Goal: Task Accomplishment & Management: Manage account settings

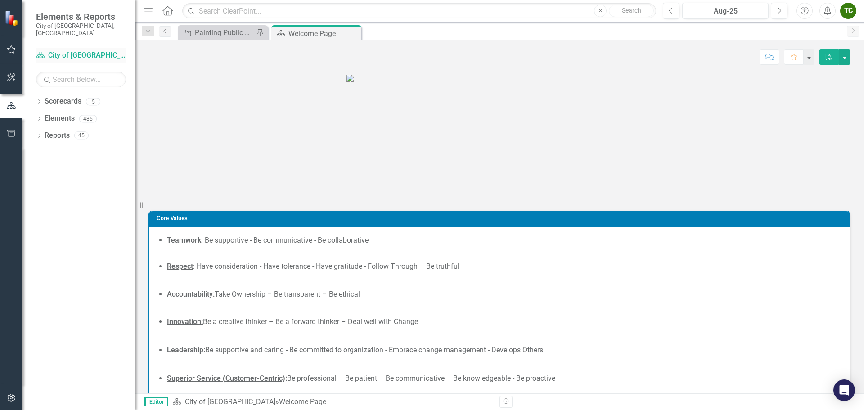
click at [53, 50] on link "Scorecard City of [GEOGRAPHIC_DATA]" at bounding box center [81, 55] width 90 height 10
click at [0, 0] on icon "Close" at bounding box center [0, 0] width 0 height 0
click at [40, 99] on div "Dropdown" at bounding box center [39, 103] width 6 height 8
click at [43, 116] on icon "Dropdown" at bounding box center [44, 118] width 7 height 5
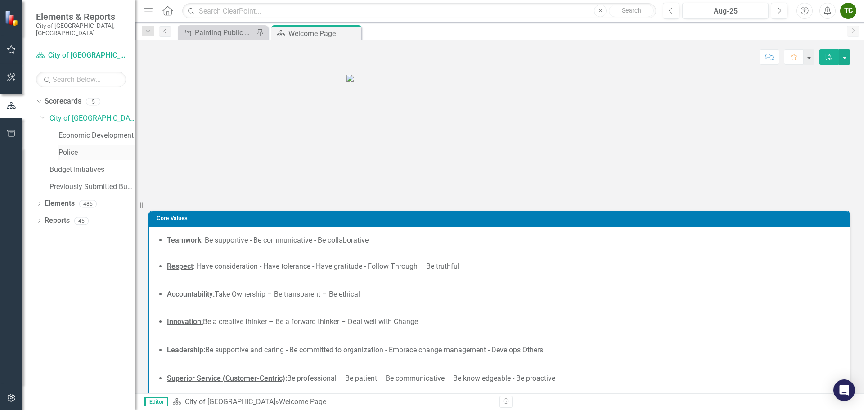
click at [76, 148] on link "Police" at bounding box center [97, 153] width 77 height 10
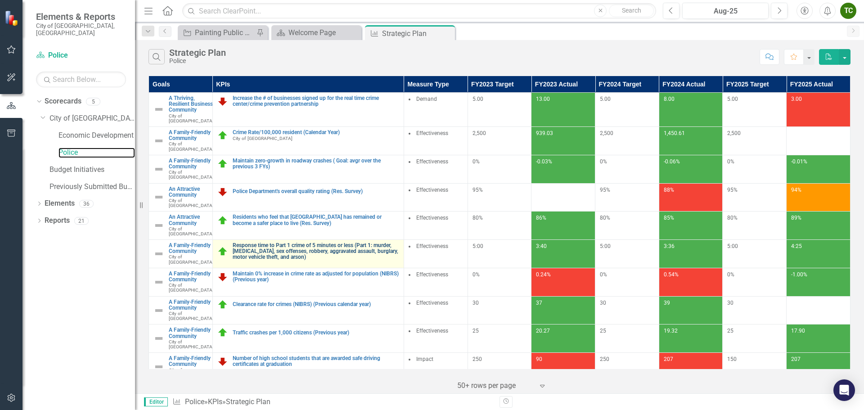
scroll to position [45, 0]
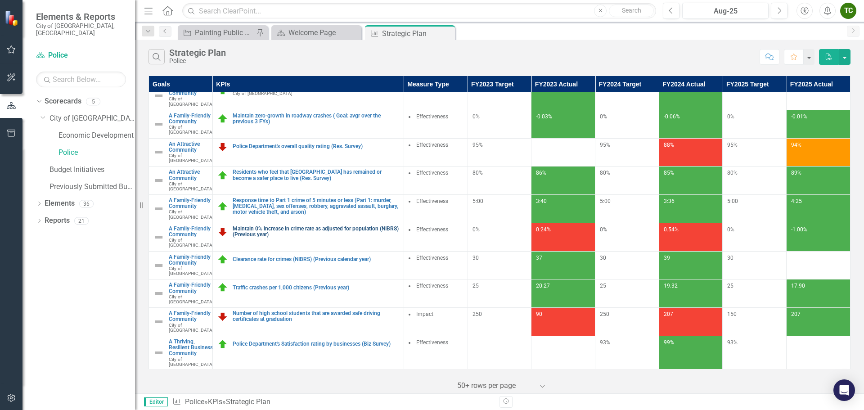
click at [266, 238] on link "Maintain 0% increase in crime rate as adjusted for population (NIBRS) (Previous…" at bounding box center [316, 232] width 167 height 12
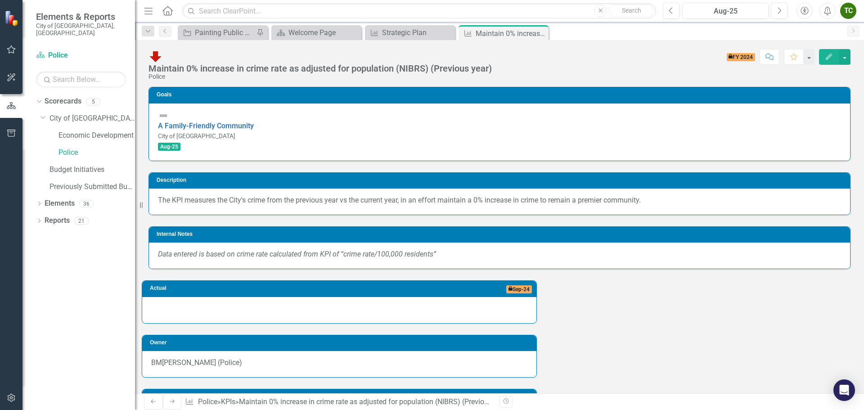
click at [824, 56] on button "Edit" at bounding box center [829, 57] width 20 height 16
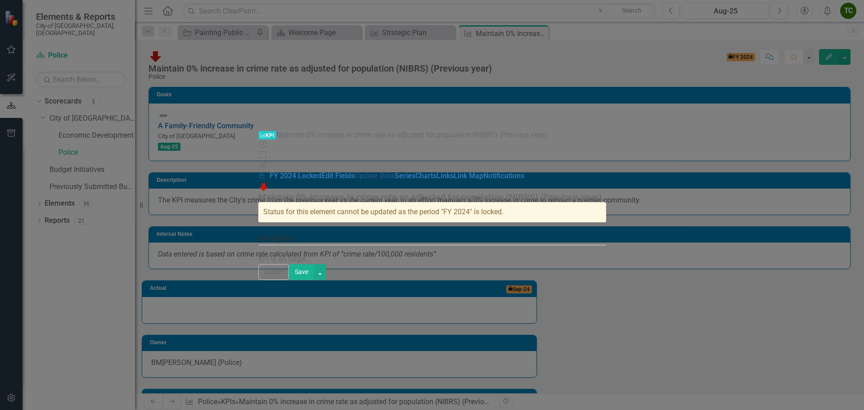
click at [355, 171] on link "Update Data" at bounding box center [375, 175] width 40 height 9
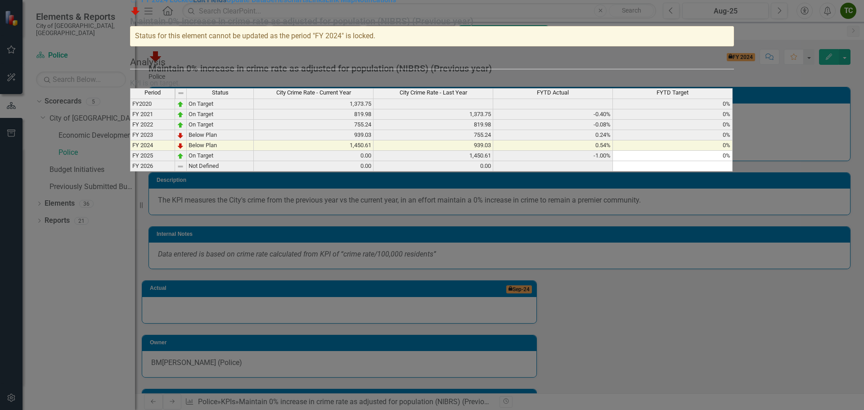
click at [193, 4] on link "Edit Fields" at bounding box center [209, -1] width 33 height 9
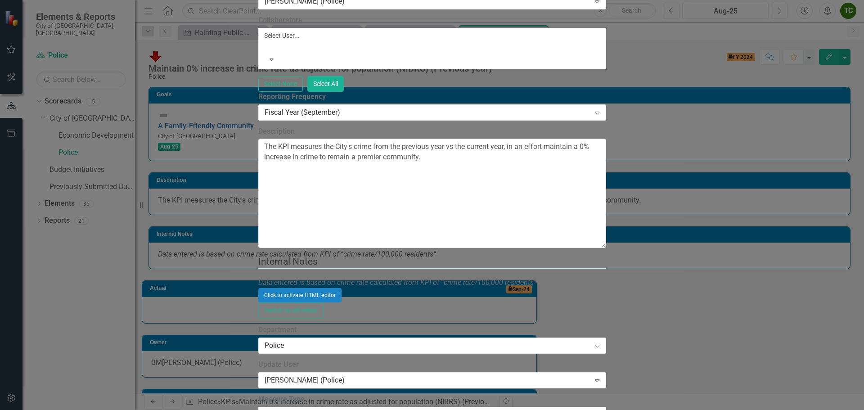
scroll to position [883, 0]
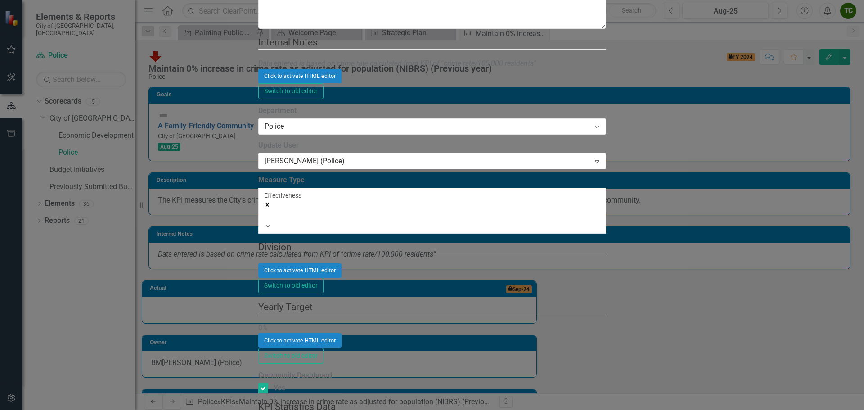
checkbox input "false"
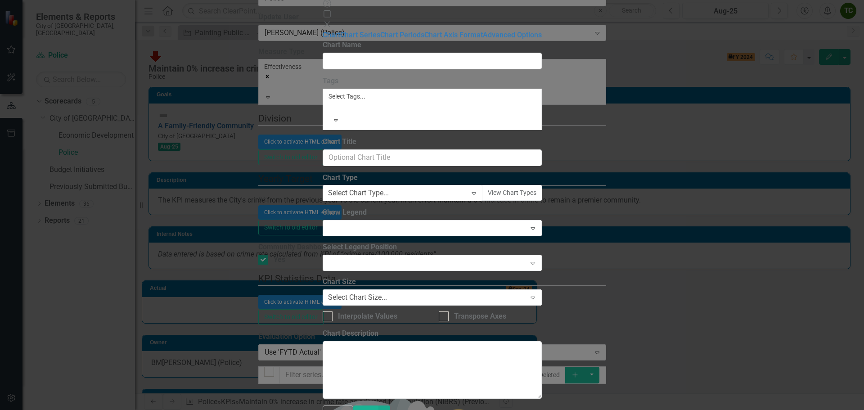
type input "Maintain 0% increase in crime rate as adjusted for population (Uniform Crime Re…"
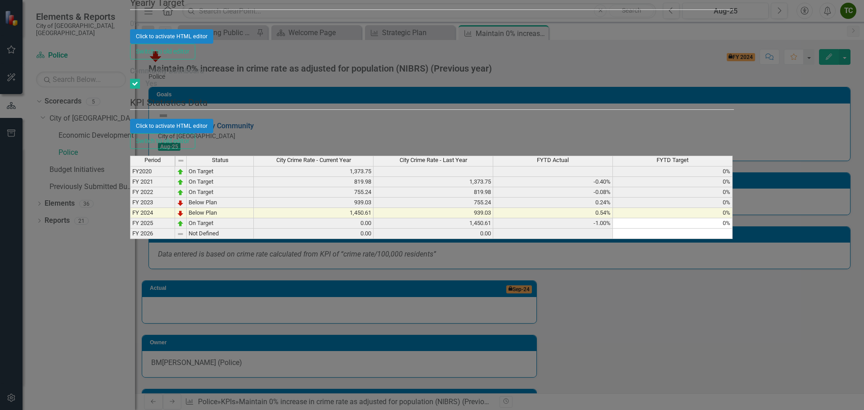
click at [374, 218] on td "0.00" at bounding box center [314, 223] width 120 height 10
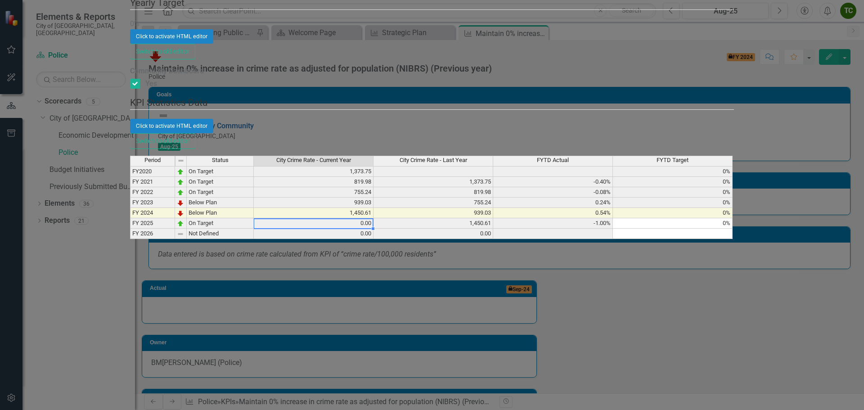
click at [374, 229] on td "0.00" at bounding box center [314, 234] width 120 height 10
click at [374, 218] on td "0.00" at bounding box center [314, 223] width 120 height 10
click at [374, 208] on td "1,450.61" at bounding box center [314, 213] width 120 height 10
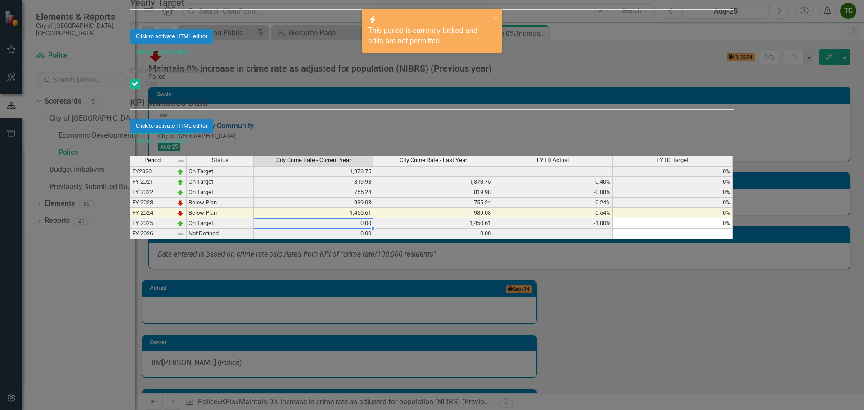
click at [374, 218] on td "0.00" at bounding box center [314, 223] width 120 height 10
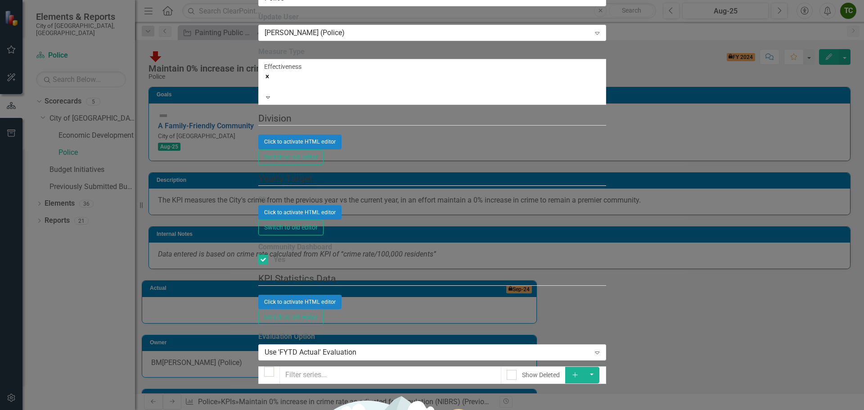
scroll to position [270, 0]
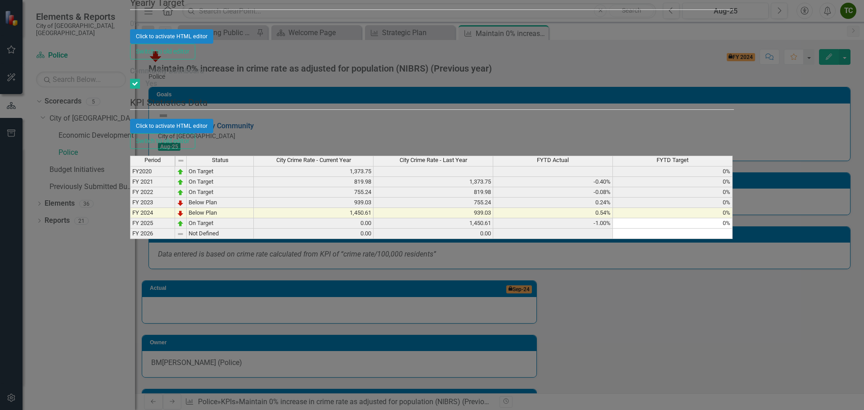
click at [374, 218] on td "0.00" at bounding box center [314, 223] width 120 height 10
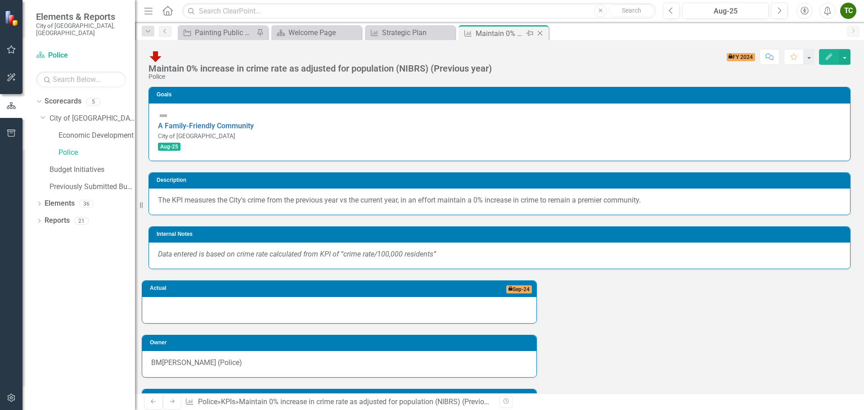
click at [541, 32] on icon at bounding box center [540, 33] width 5 height 5
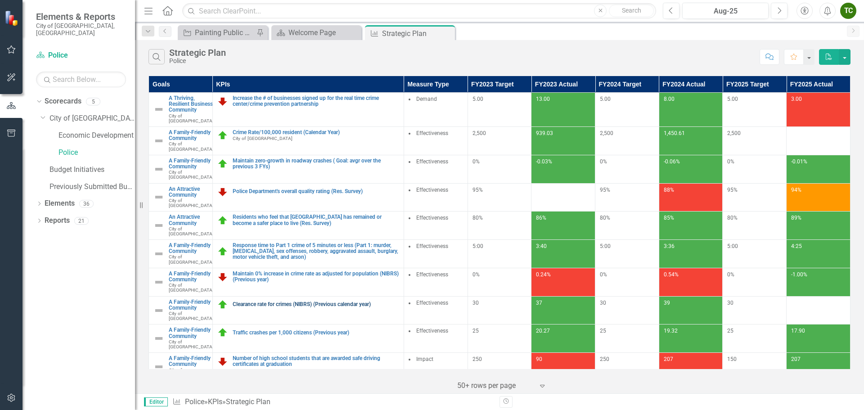
click at [302, 307] on link "Clearance rate for crimes (NIBRS) (Previous calendar year)" at bounding box center [316, 305] width 167 height 6
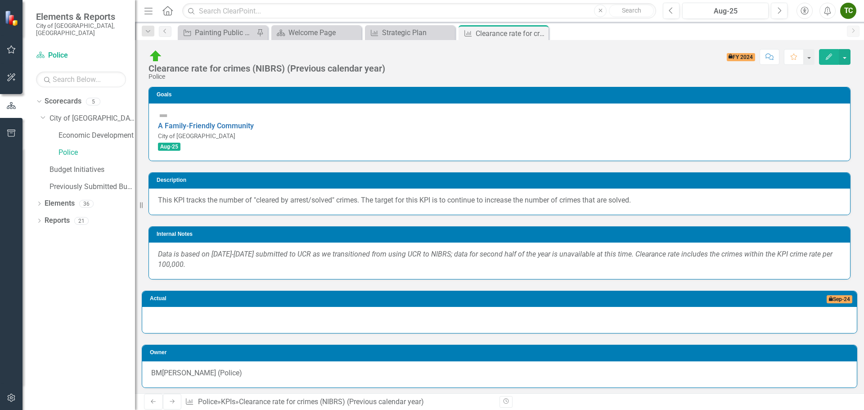
click at [832, 57] on icon "Edit" at bounding box center [829, 57] width 8 height 6
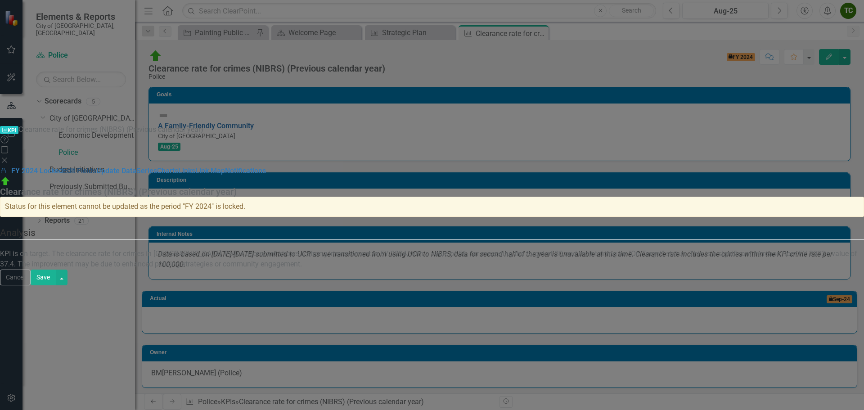
click at [96, 167] on link "Edit Fields" at bounding box center [79, 171] width 33 height 9
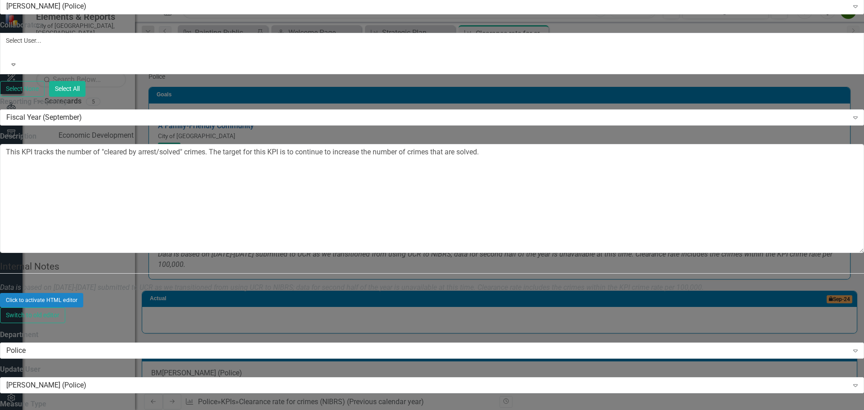
scroll to position [613, 0]
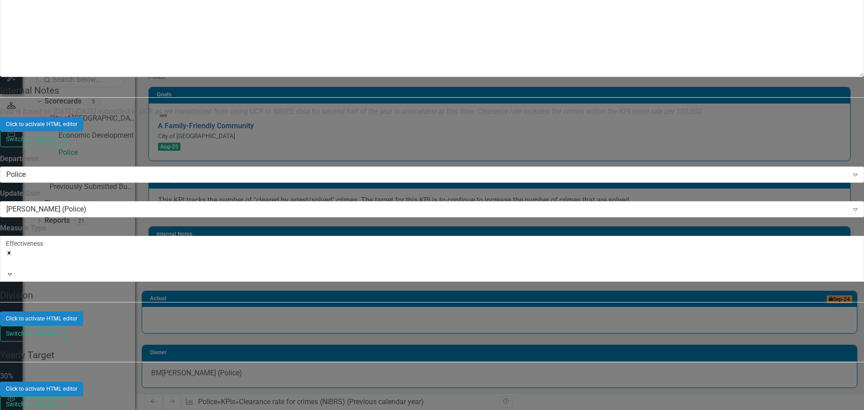
type textarea "50.15"
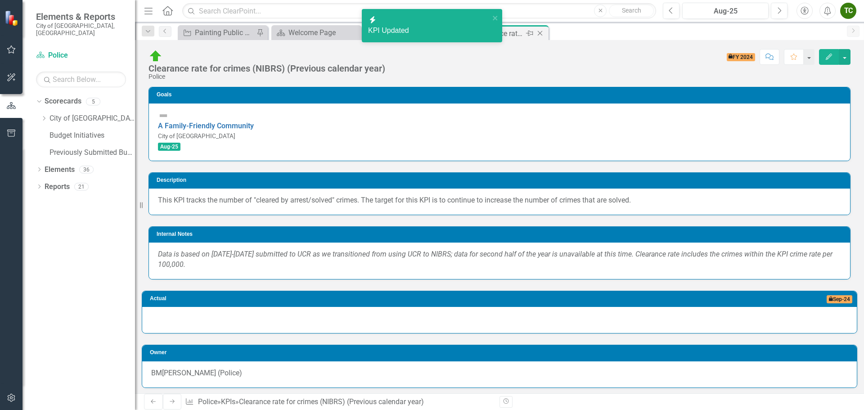
click at [541, 36] on icon "Close" at bounding box center [540, 33] width 9 height 7
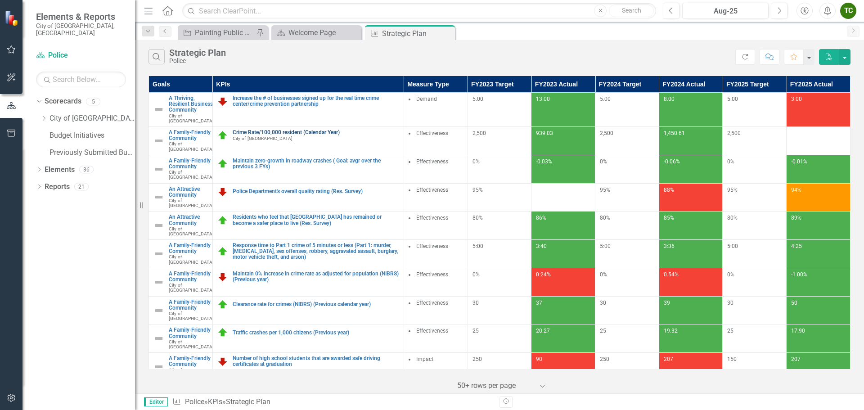
click at [303, 135] on link "Crime Rate/100,000 resident (Calendar Year)" at bounding box center [316, 133] width 167 height 6
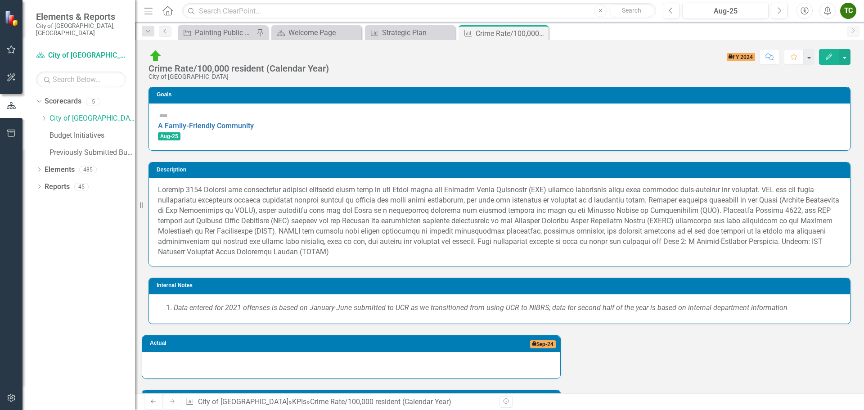
click at [828, 64] on button "Edit" at bounding box center [829, 57] width 20 height 16
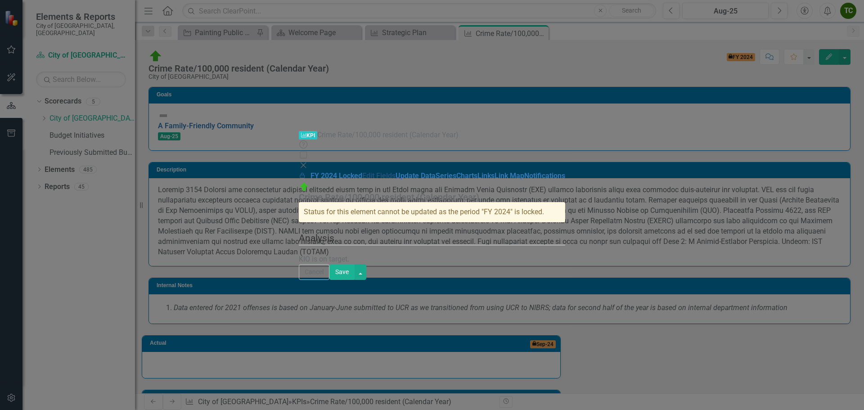
click at [362, 171] on link "Edit Fields" at bounding box center [378, 175] width 33 height 9
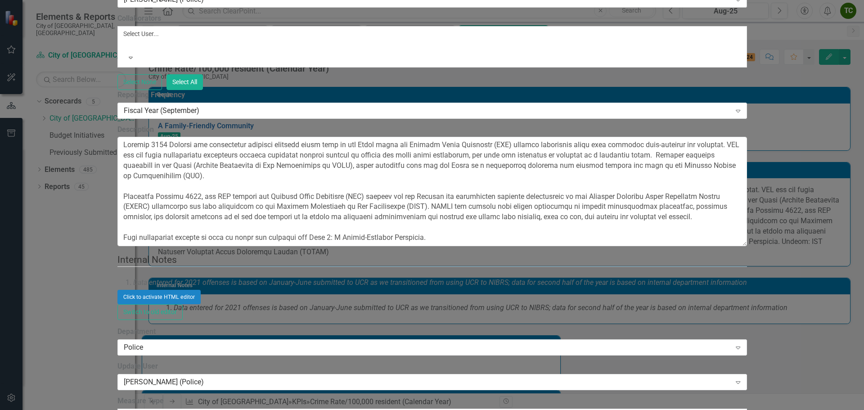
scroll to position [883, 0]
